Goal: Information Seeking & Learning: Learn about a topic

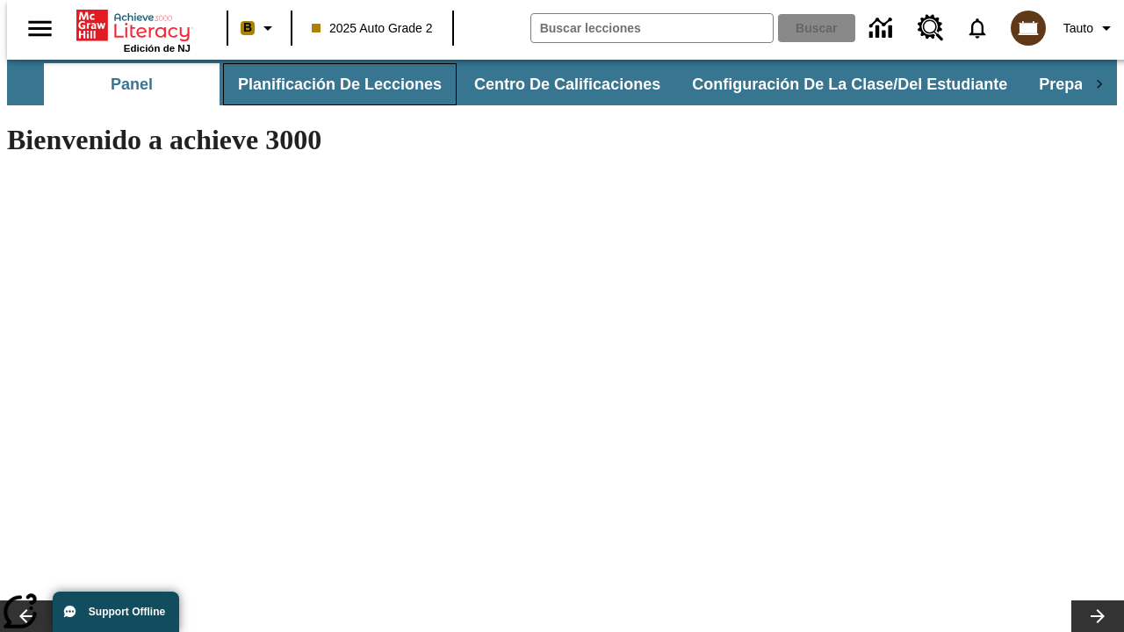
click at [329, 84] on button "Planificación de lecciones" at bounding box center [340, 84] width 234 height 42
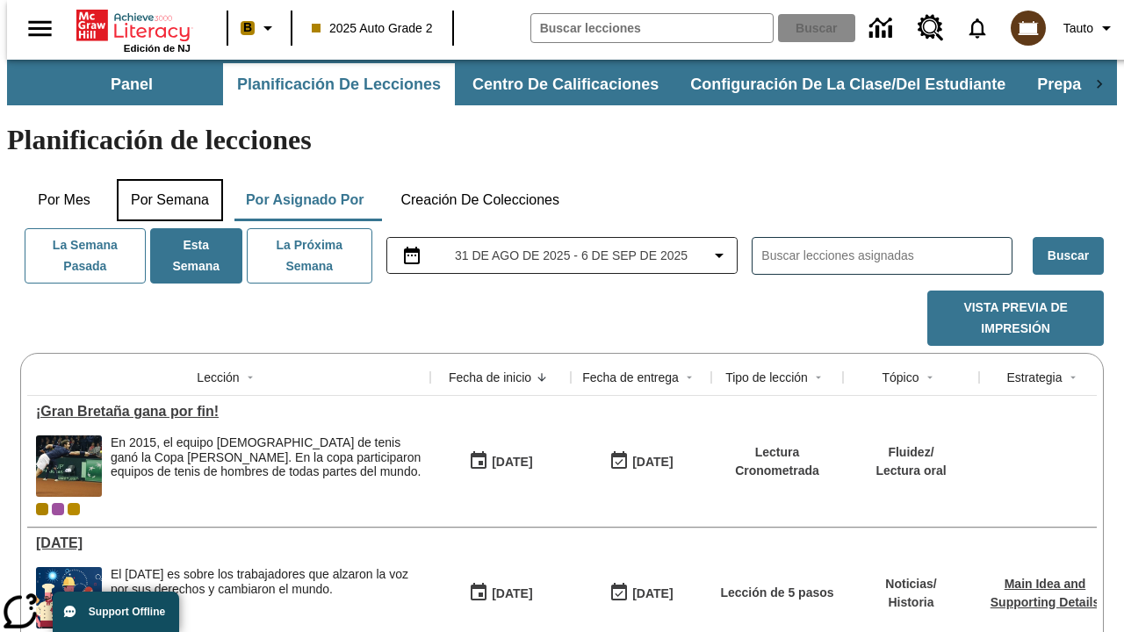
click at [164, 179] on button "Por semana" at bounding box center [170, 200] width 106 height 42
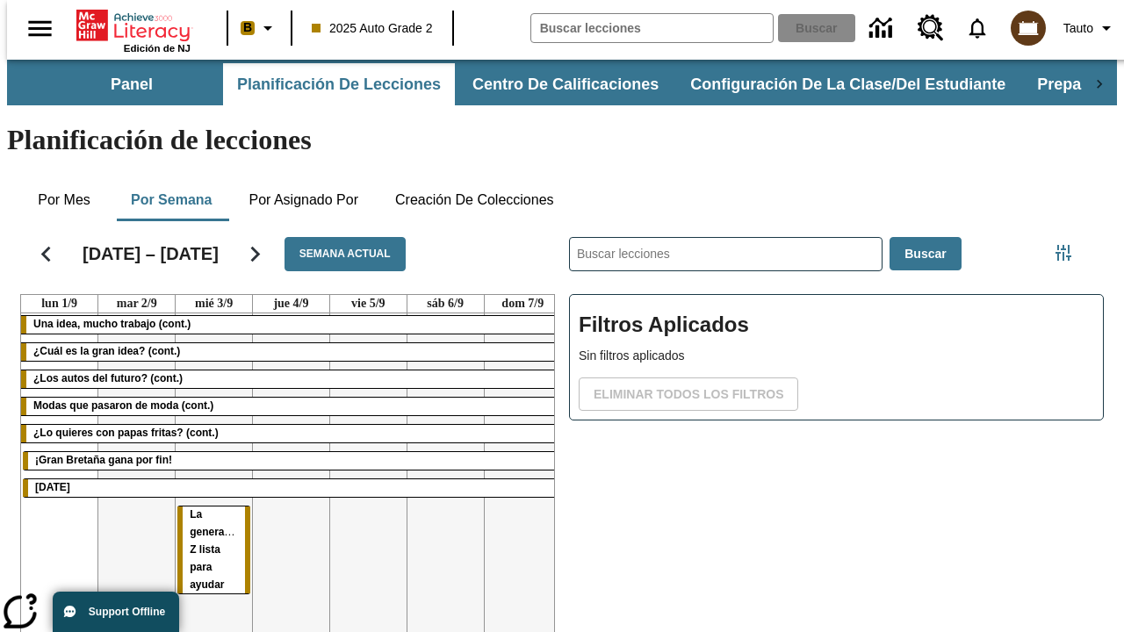
scroll to position [0, 2]
click at [515, 436] on tr "Una idea, mucho trabajo (cont.) ¿Cuál es la gran idea? (cont.) ¿Los autos del f…" at bounding box center [291, 502] width 540 height 378
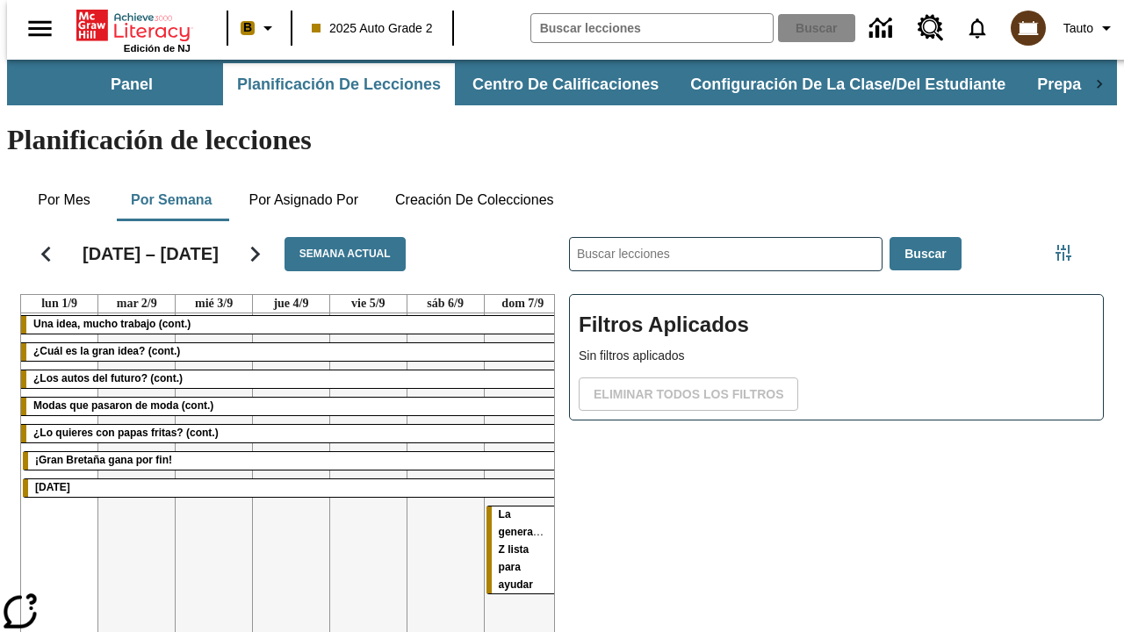
click at [499, 508] on span "La generación Z lista para ayudar" at bounding box center [527, 549] width 56 height 83
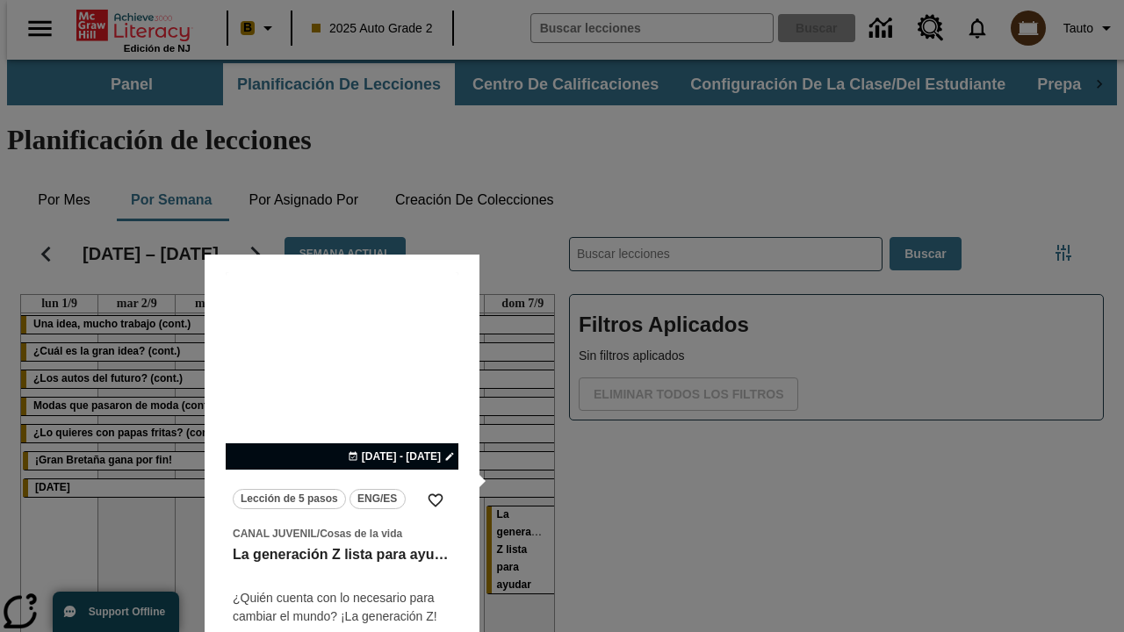
scroll to position [29, 0]
